Goal: Task Accomplishment & Management: Manage account settings

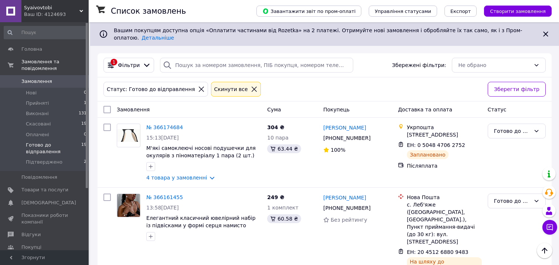
scroll to position [1119, 0]
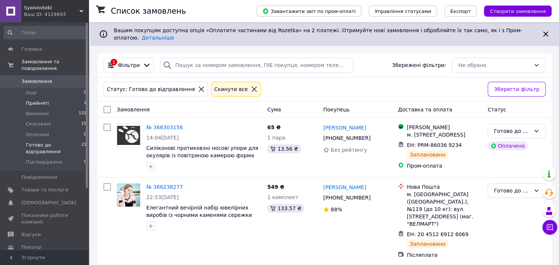
click at [50, 98] on li "Прийняті 1" at bounding box center [45, 103] width 91 height 10
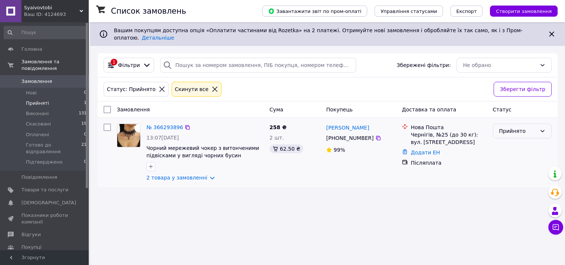
click at [543, 128] on icon at bounding box center [542, 131] width 6 height 6
click at [513, 191] on li "Підтверджено" at bounding box center [522, 191] width 58 height 13
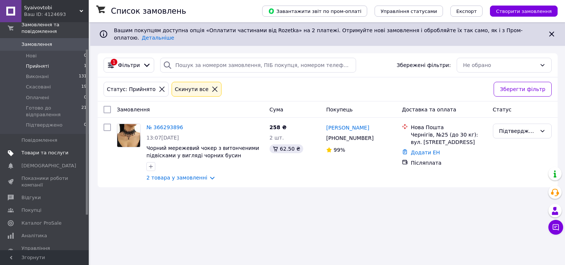
click at [43, 149] on span "Товари та послуги" at bounding box center [44, 152] width 47 height 7
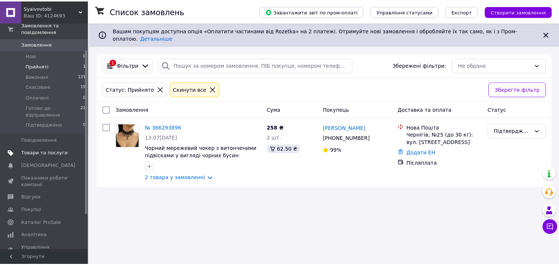
scroll to position [40, 0]
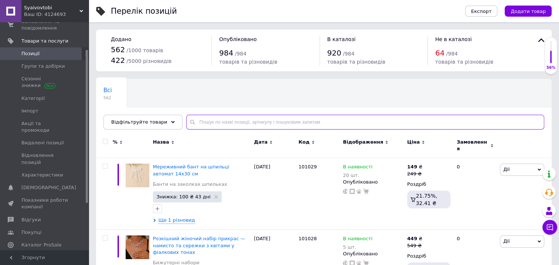
click at [200, 123] on input "text" at bounding box center [365, 122] width 358 height 15
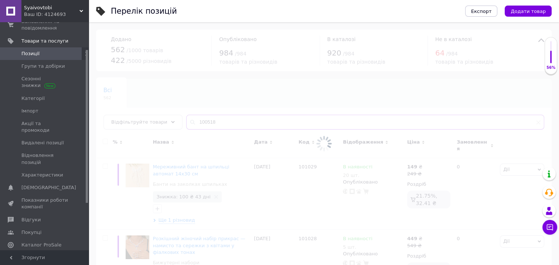
type input "100518"
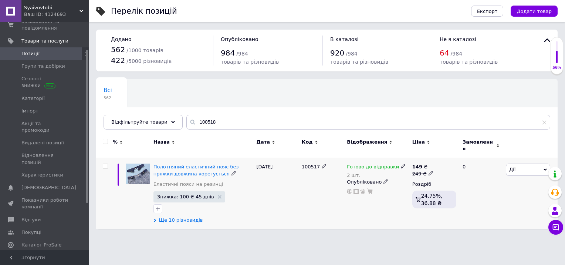
click at [176, 217] on span "Ще 10 різновидів" at bounding box center [181, 220] width 44 height 7
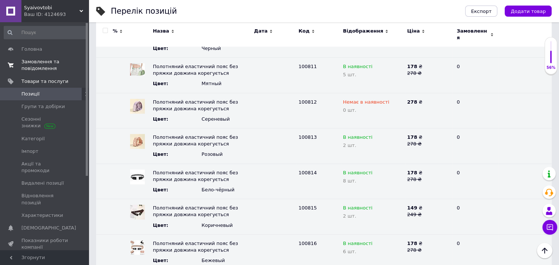
click at [44, 64] on span "Замовлення та повідомлення" at bounding box center [44, 64] width 47 height 13
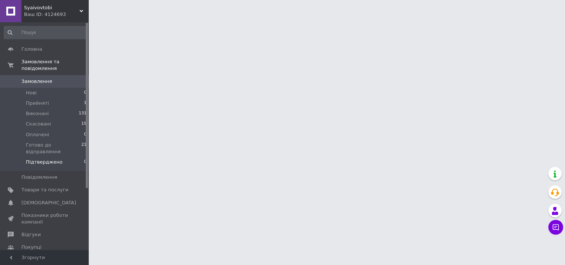
click at [42, 159] on span "Підтверджено" at bounding box center [44, 162] width 37 height 7
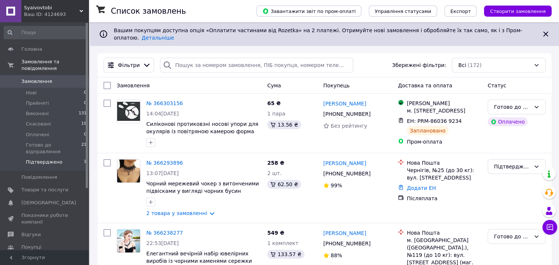
click at [46, 159] on span "Підтверджено" at bounding box center [44, 162] width 37 height 7
